Goal: Information Seeking & Learning: Find specific fact

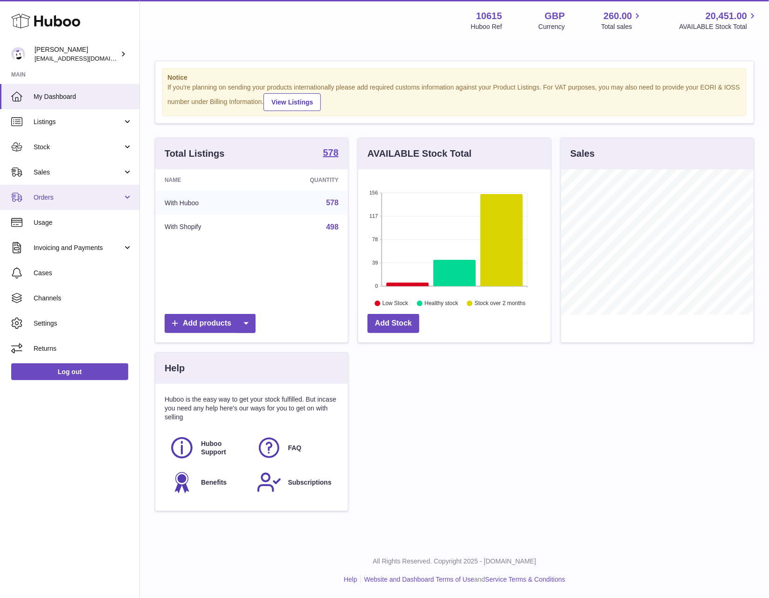
scroll to position [146, 193]
click at [128, 198] on link "Orders" at bounding box center [69, 197] width 139 height 25
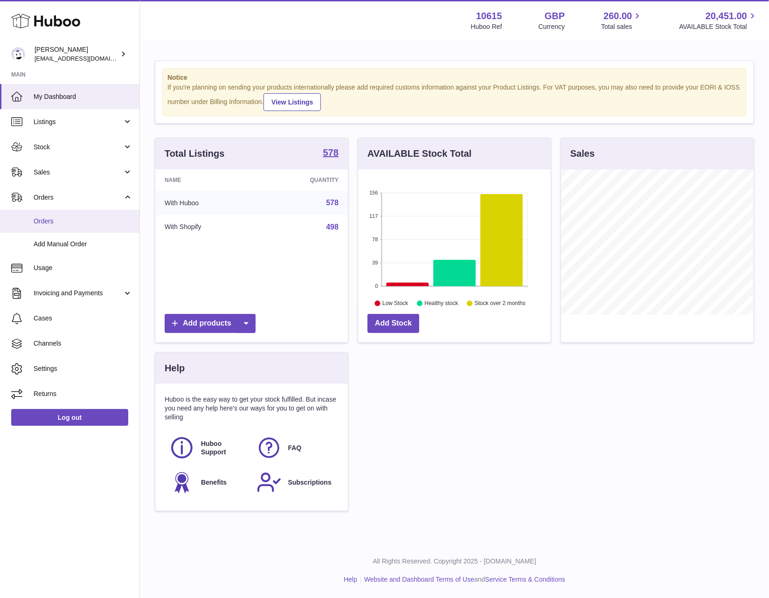
click at [50, 221] on span "Orders" at bounding box center [83, 221] width 99 height 9
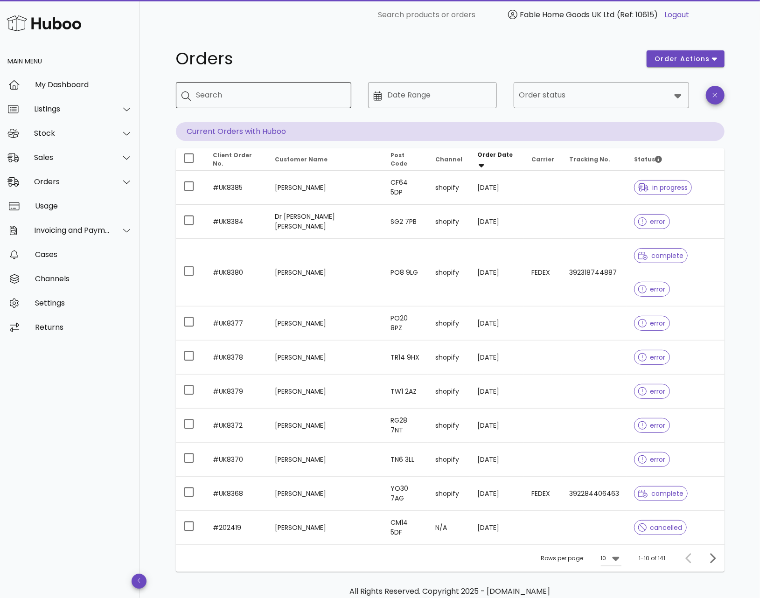
click at [304, 95] on input "Search" at bounding box center [269, 95] width 147 height 15
paste input "*******"
type input "*******"
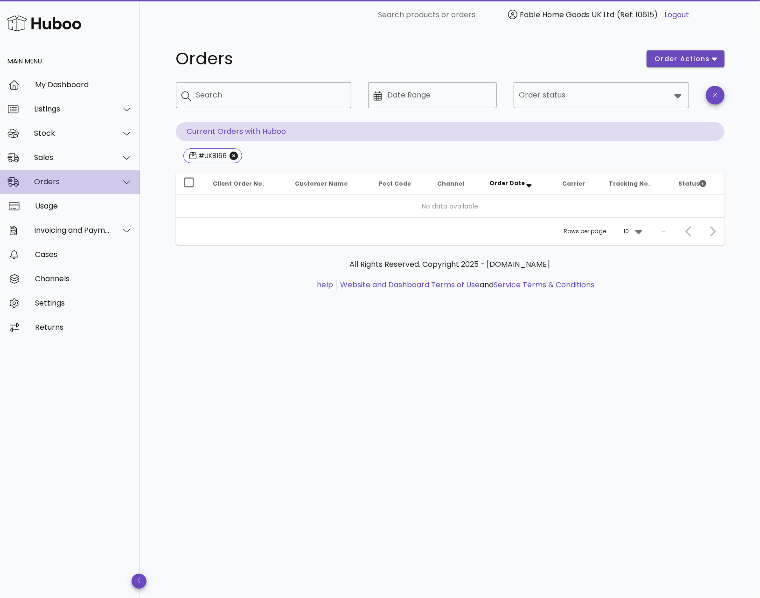
click at [124, 178] on icon at bounding box center [126, 182] width 7 height 8
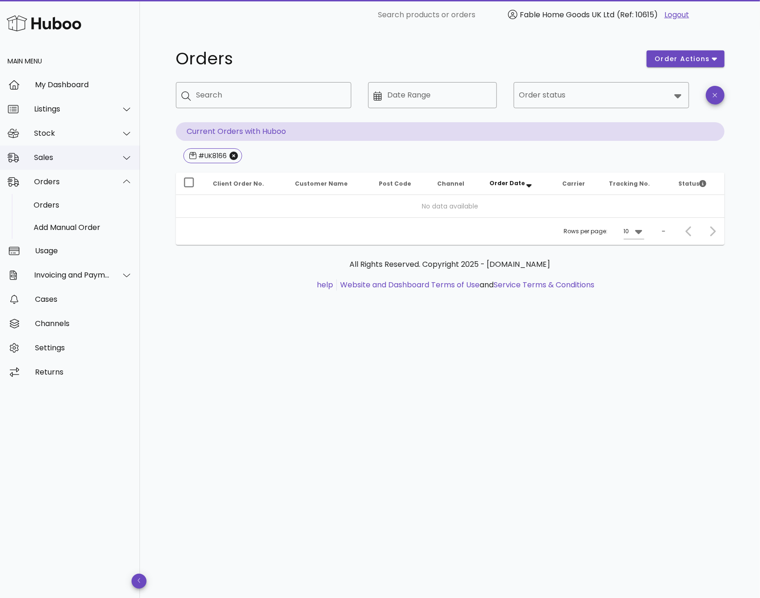
click at [80, 156] on div "Sales" at bounding box center [72, 157] width 76 height 9
click at [49, 175] on div "Sales" at bounding box center [83, 181] width 99 height 20
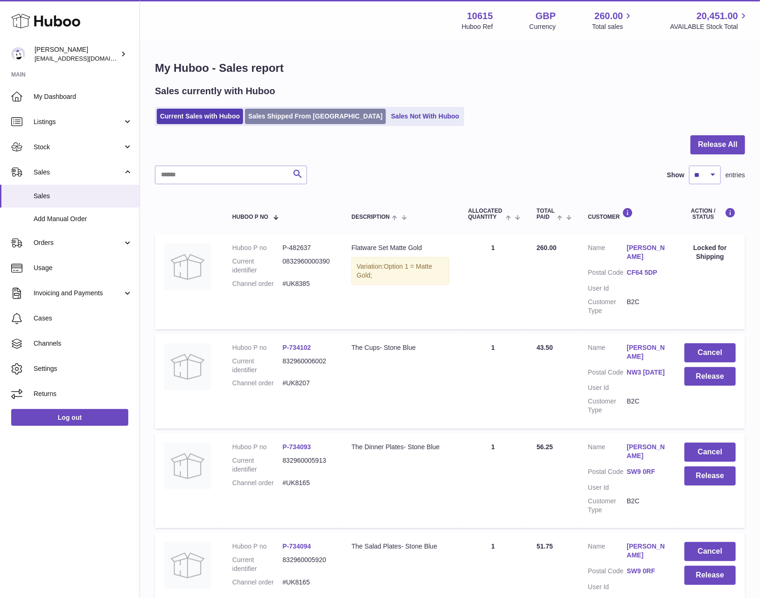
drag, startPoint x: 388, startPoint y: 108, endPoint x: 288, endPoint y: 116, distance: 101.0
click at [383, 109] on ul "Current Sales with Huboo Sales Shipped From Huboo Sales Not With Huboo" at bounding box center [309, 116] width 309 height 19
click at [287, 116] on link "Sales Shipped From [GEOGRAPHIC_DATA]" at bounding box center [315, 116] width 141 height 15
click at [240, 176] on input "text" at bounding box center [231, 175] width 152 height 19
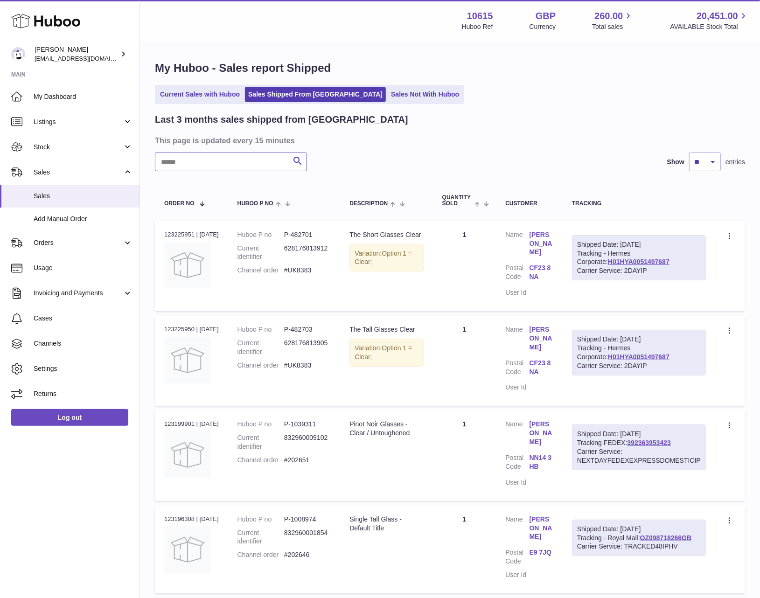
click at [241, 167] on input "text" at bounding box center [231, 162] width 152 height 19
paste input "*******"
type input "*******"
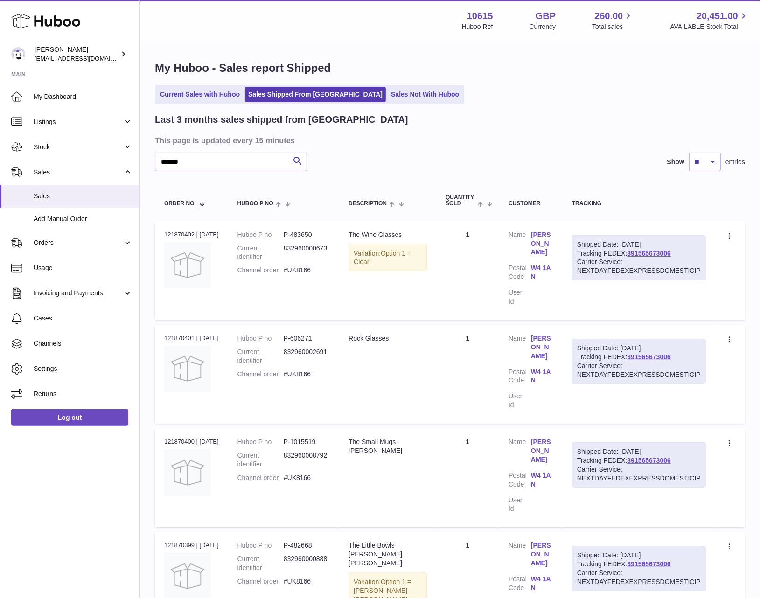
drag, startPoint x: 527, startPoint y: 224, endPoint x: 562, endPoint y: 250, distance: 43.7
click at [562, 250] on td "Customer Name [PERSON_NAME] Postal Code W4 1AN User Id" at bounding box center [530, 270] width 63 height 99
copy dl "[PERSON_NAME]"
click at [539, 236] on link "[PERSON_NAME]" at bounding box center [542, 243] width 22 height 27
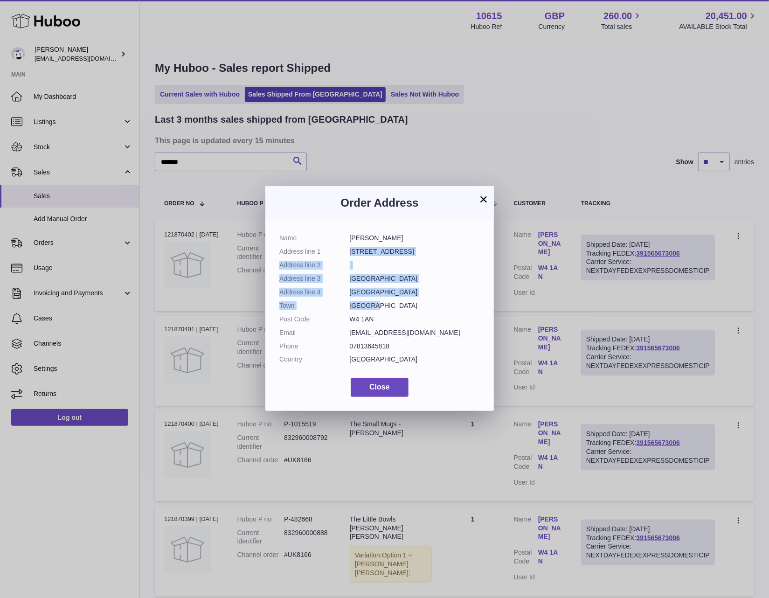
drag, startPoint x: 349, startPoint y: 253, endPoint x: 392, endPoint y: 285, distance: 53.9
click at [394, 302] on dl "Name [PERSON_NAME] Address line [STREET_ADDRESS] Address line 2 Address line 3 …" at bounding box center [379, 301] width 201 height 135
click at [387, 254] on dd "[STREET_ADDRESS]" at bounding box center [415, 251] width 131 height 9
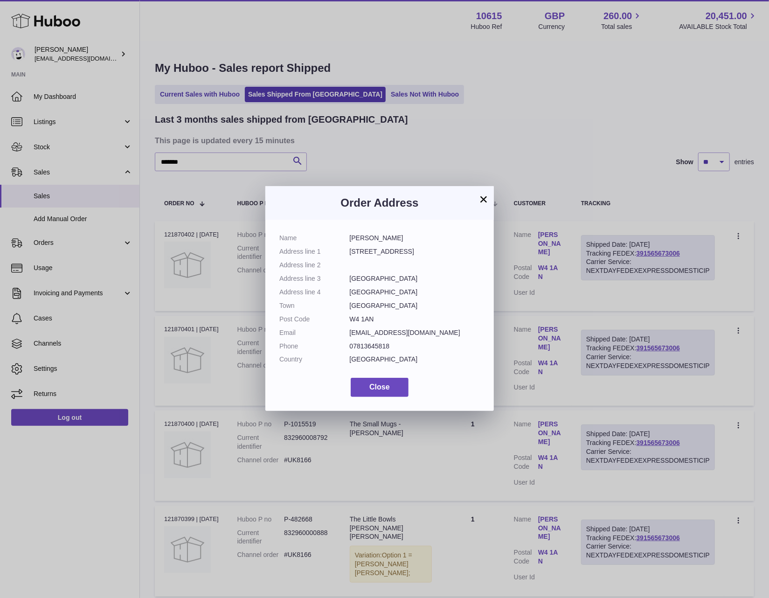
click at [359, 282] on dd "[GEOGRAPHIC_DATA]" at bounding box center [415, 278] width 131 height 9
copy dd "[GEOGRAPHIC_DATA]"
click at [356, 292] on dd "[GEOGRAPHIC_DATA]" at bounding box center [415, 292] width 131 height 9
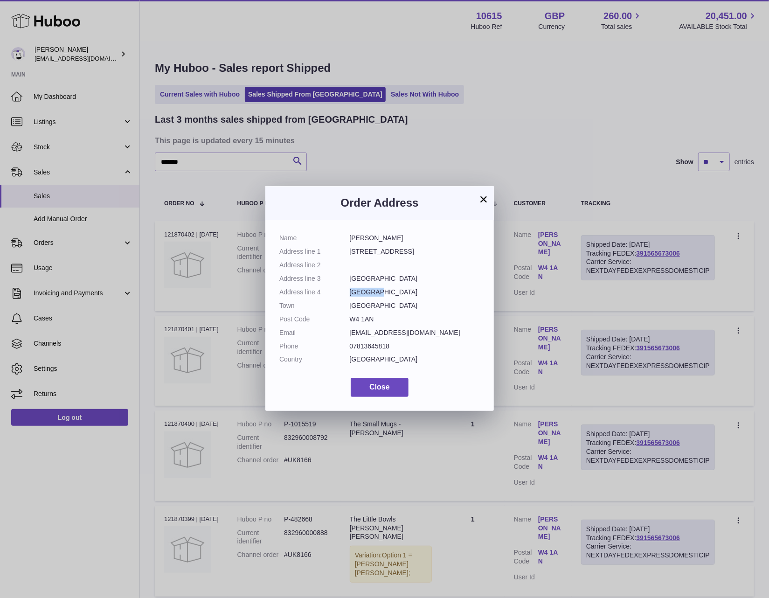
copy dd "[GEOGRAPHIC_DATA]"
click at [361, 319] on dd "W4 1AN" at bounding box center [415, 319] width 131 height 9
copy dl "W4 1AN"
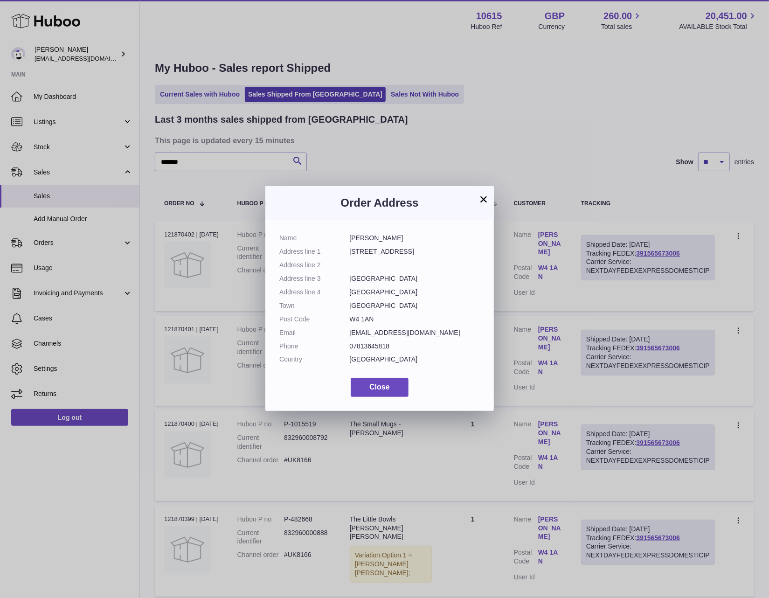
click at [361, 307] on dd "[GEOGRAPHIC_DATA]" at bounding box center [415, 305] width 131 height 9
copy dd "[GEOGRAPHIC_DATA]"
click at [357, 319] on dd "W4 1AN" at bounding box center [415, 319] width 131 height 9
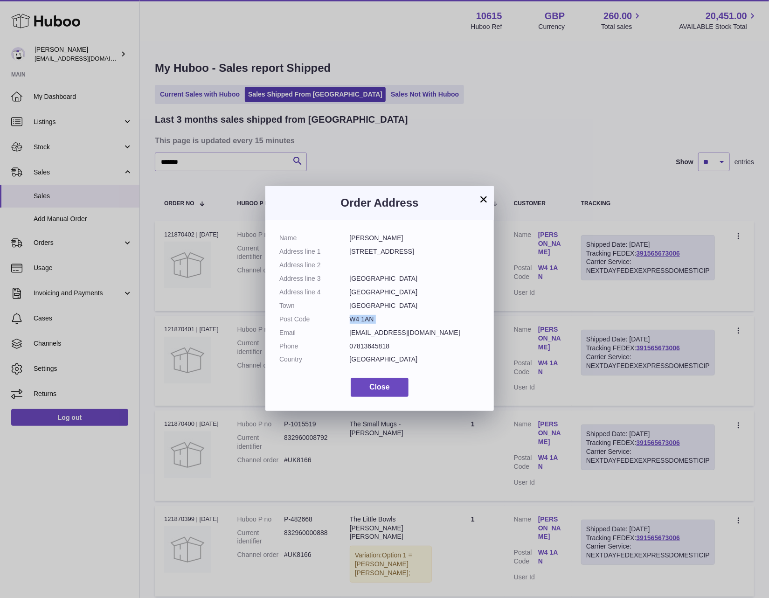
click at [357, 319] on dd "W4 1AN" at bounding box center [415, 319] width 131 height 9
copy dl "W4 1AN"
